Goal: Information Seeking & Learning: Learn about a topic

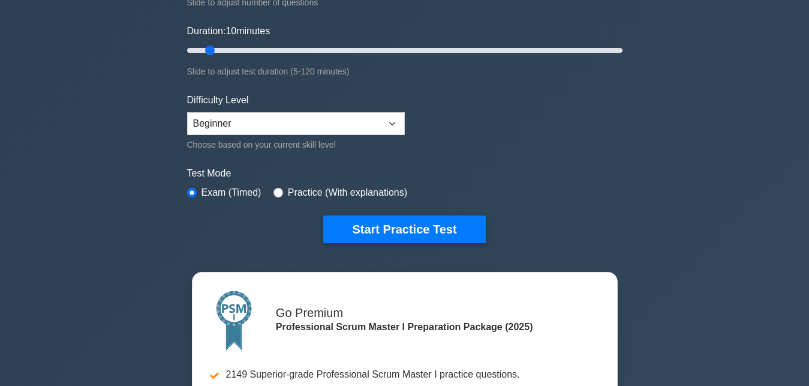
scroll to position [306, 0]
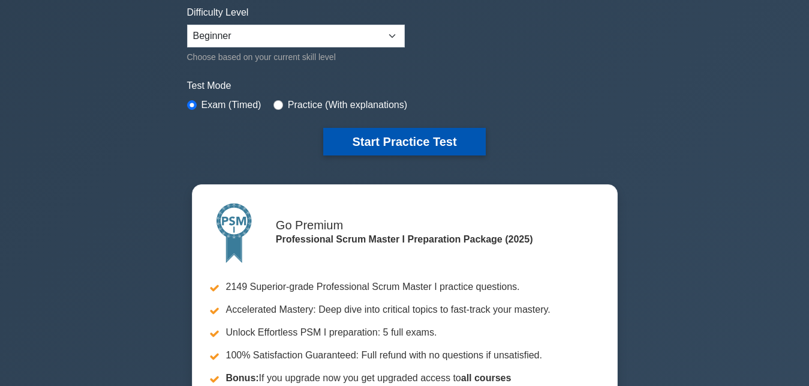
click at [375, 140] on button "Start Practice Test" at bounding box center [404, 142] width 162 height 28
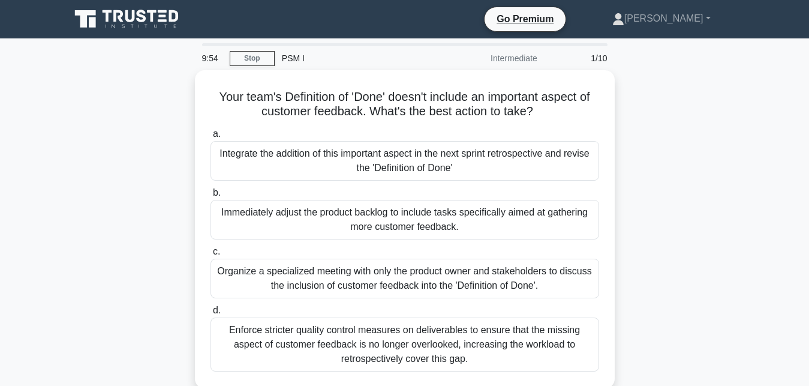
click at [517, 60] on div "Intermediate" at bounding box center [491, 58] width 105 height 24
click at [259, 58] on link "Stop" at bounding box center [252, 58] width 45 height 15
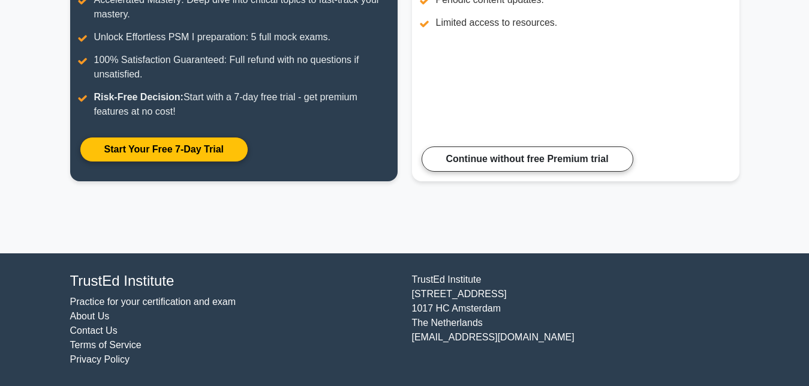
scroll to position [242, 0]
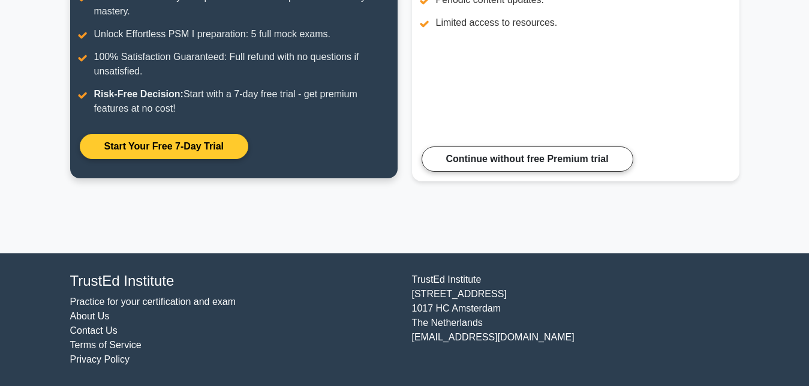
click at [166, 151] on link "Start Your Free 7-Day Trial" at bounding box center [164, 146] width 168 height 25
